Goal: Task Accomplishment & Management: Use online tool/utility

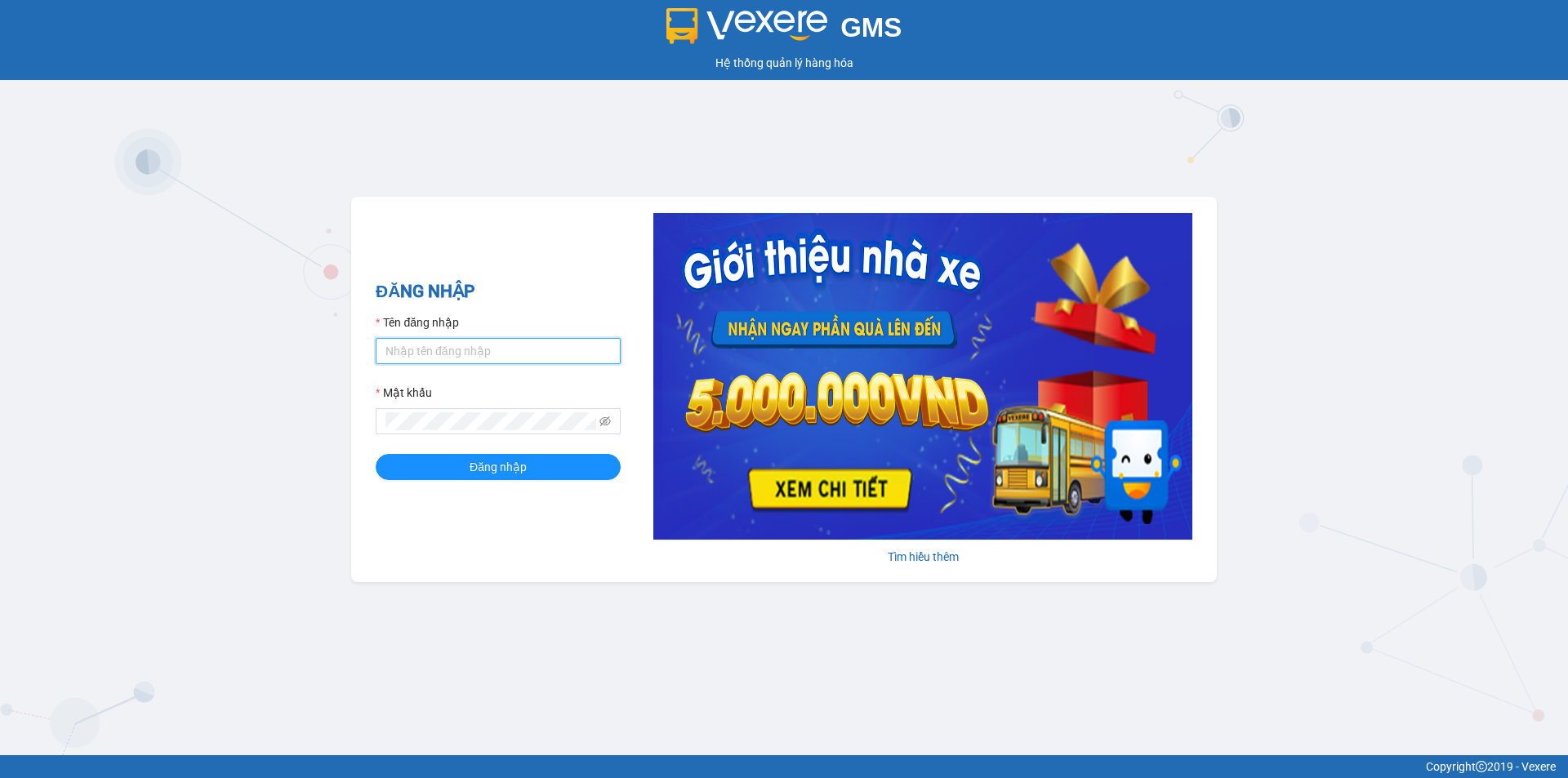
click at [449, 343] on input "Tên đăng nhập" at bounding box center [498, 351] width 245 height 26
type input "qanh0815457689.vinhquang"
click at [607, 421] on icon "eye-invisible" at bounding box center [605, 420] width 11 height 11
click at [519, 457] on button "Đăng nhập" at bounding box center [498, 467] width 245 height 26
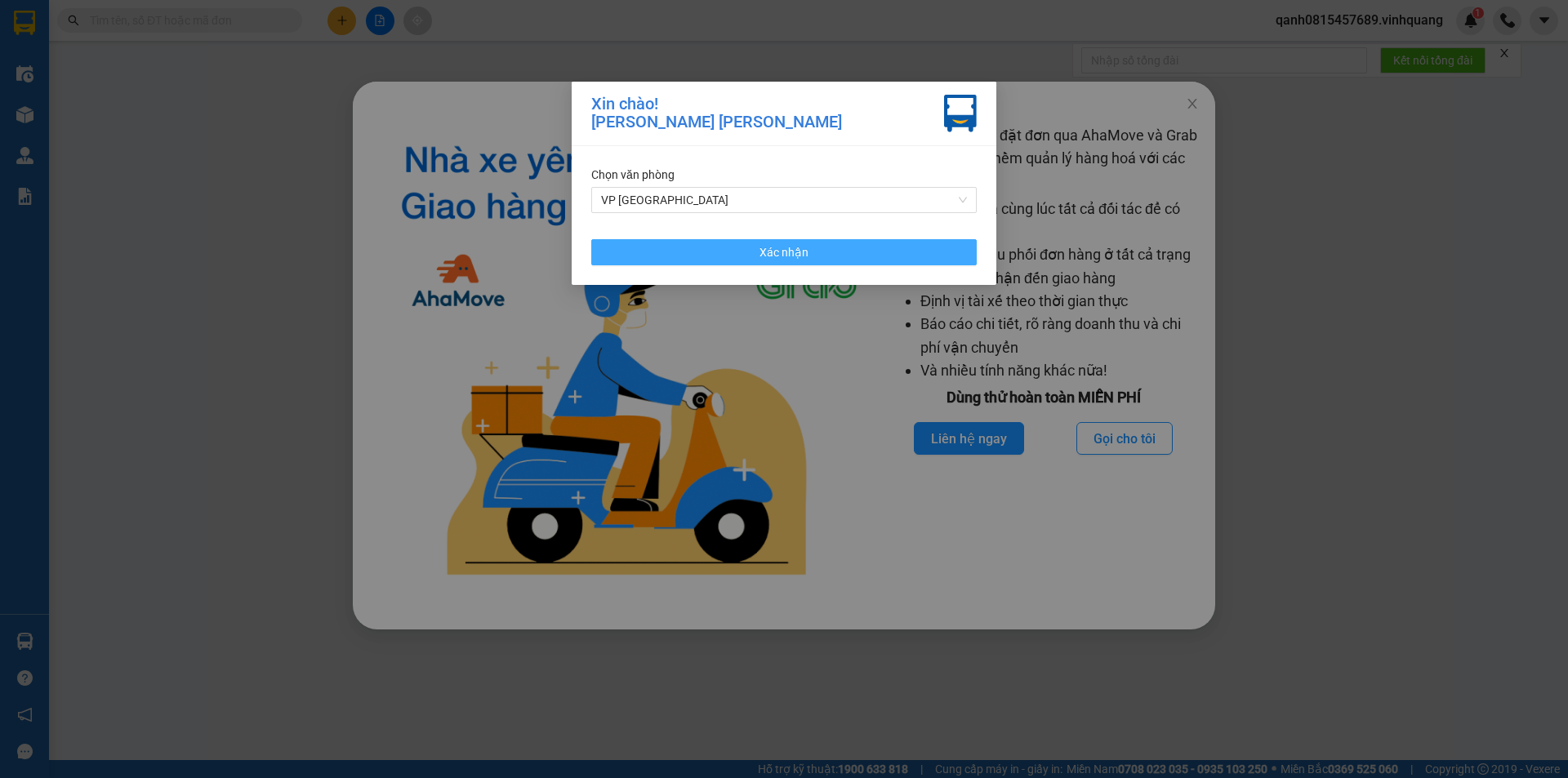
click at [796, 257] on span "Xác nhận" at bounding box center [783, 252] width 49 height 18
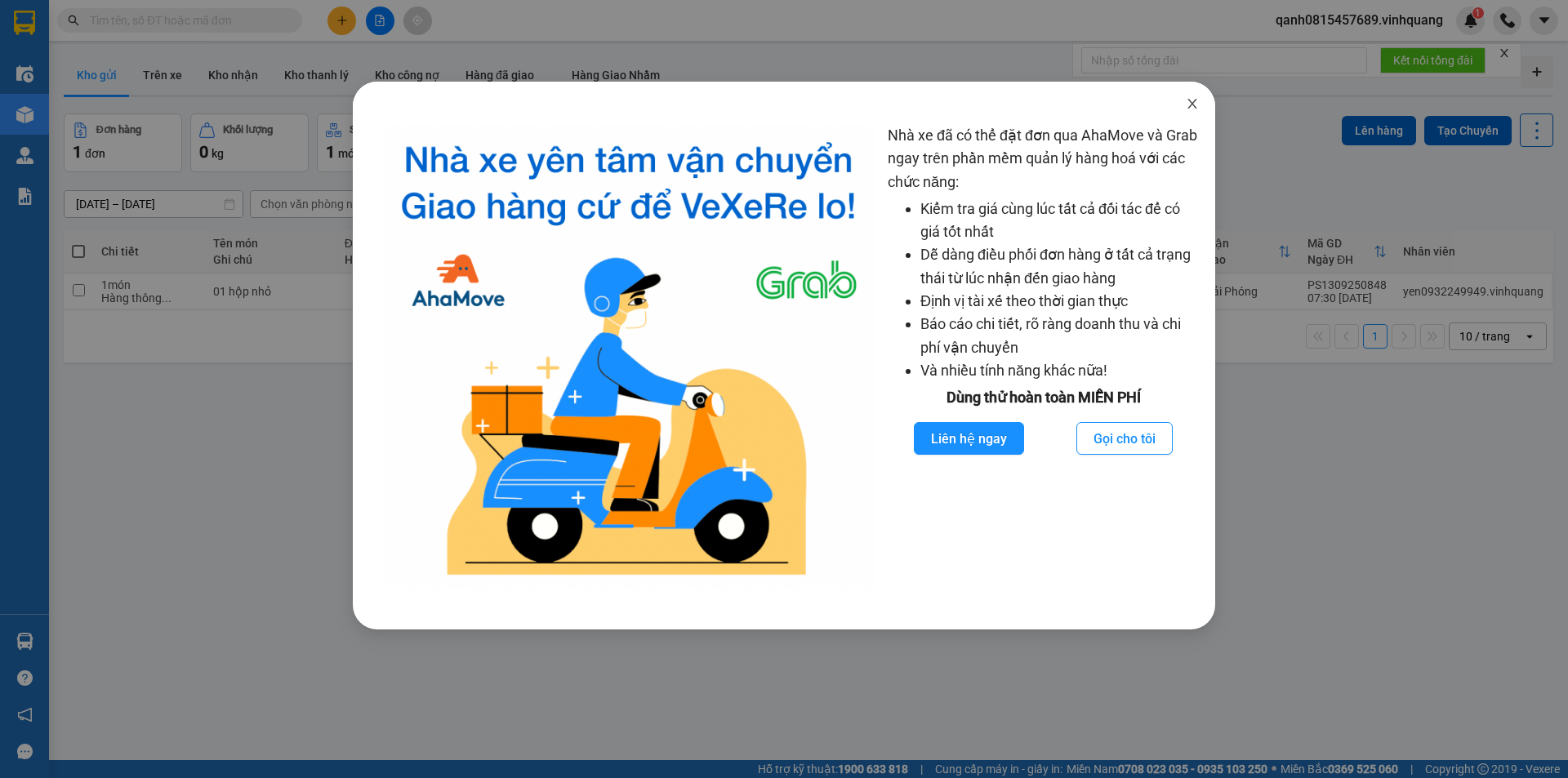
click at [1190, 106] on icon "close" at bounding box center [1192, 103] width 13 height 13
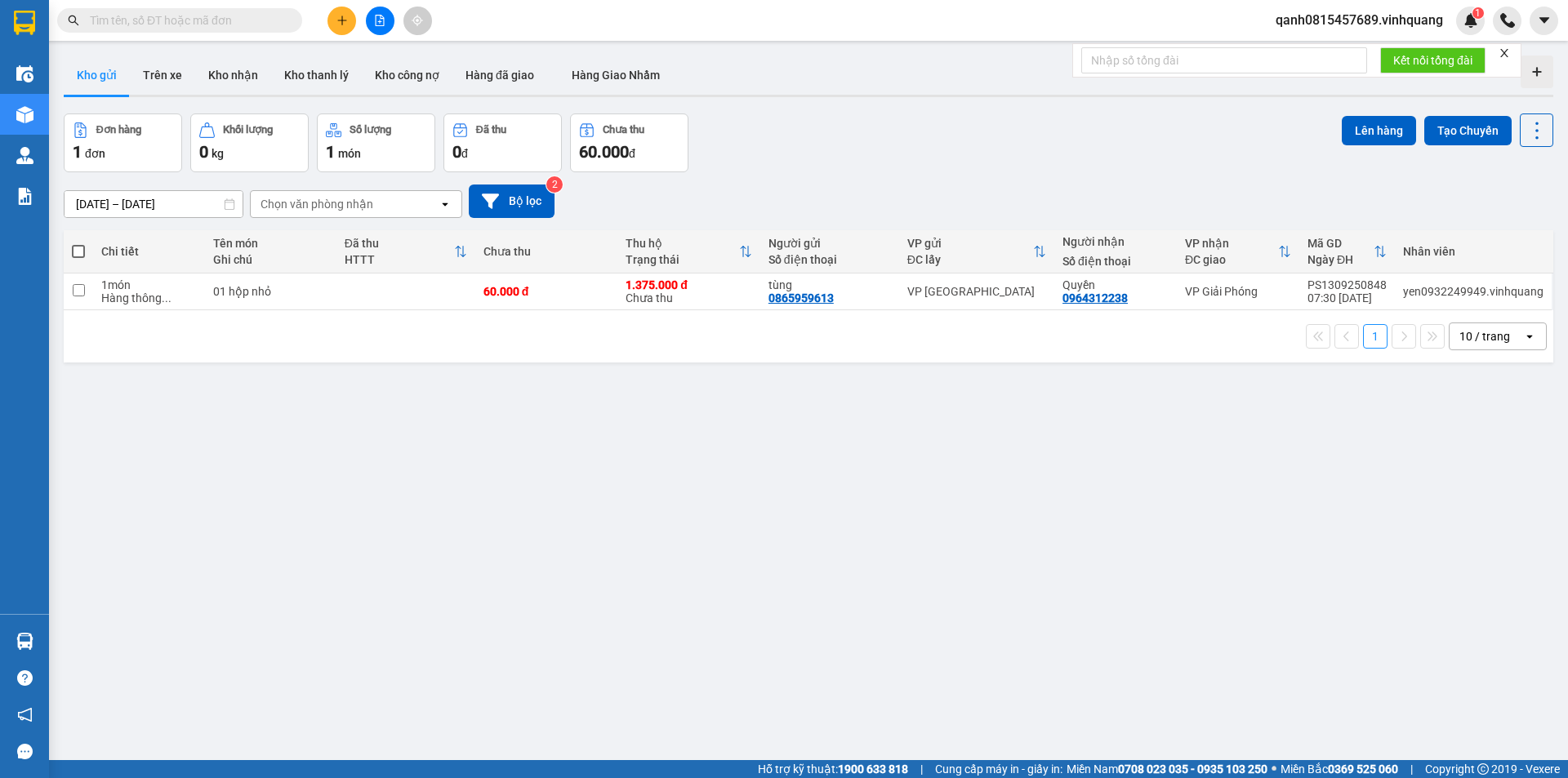
click at [233, 23] on input "text" at bounding box center [186, 20] width 193 height 18
paste input "0984429668"
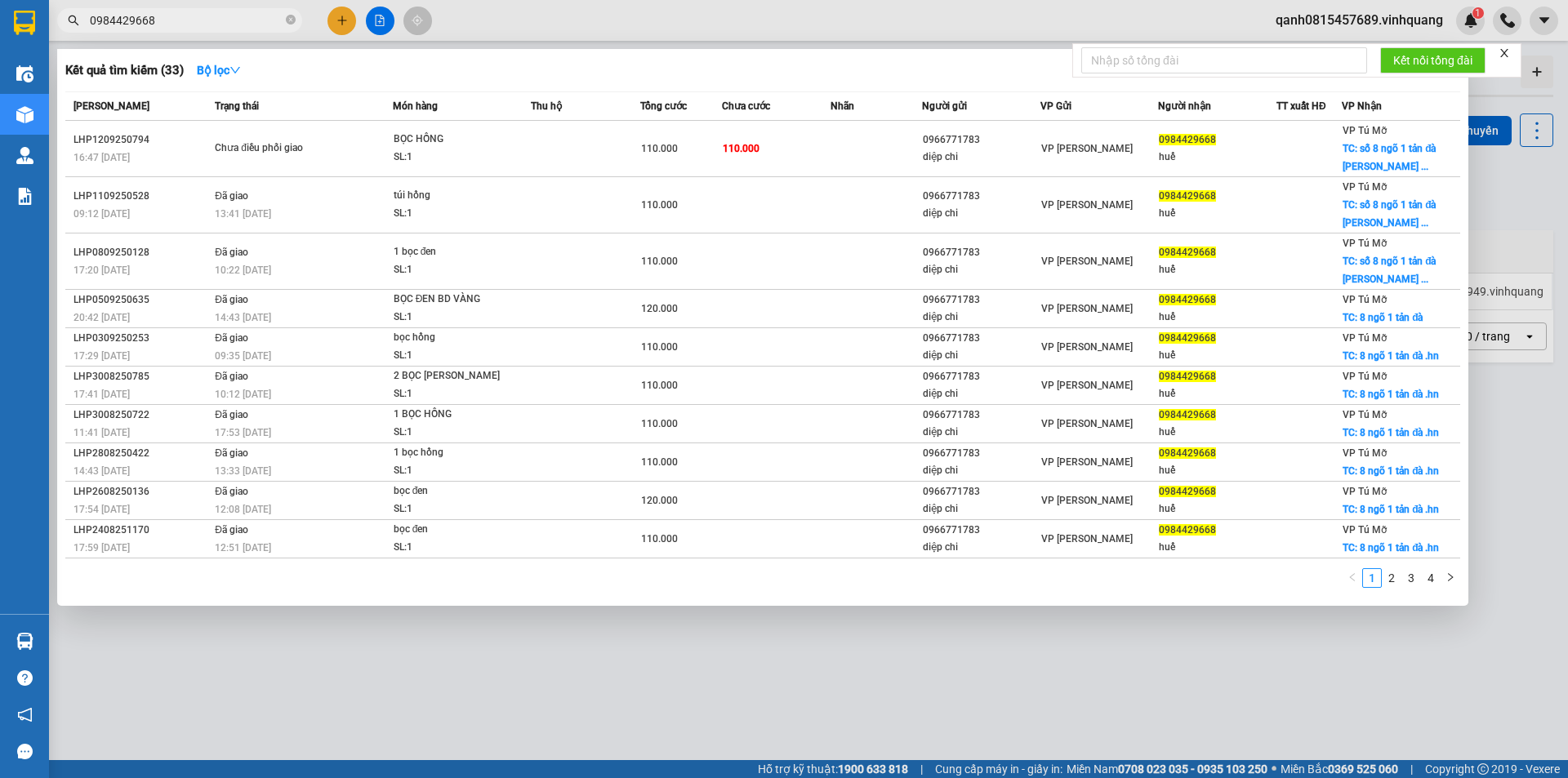
type input "0984429668"
